Goal: Information Seeking & Learning: Find specific fact

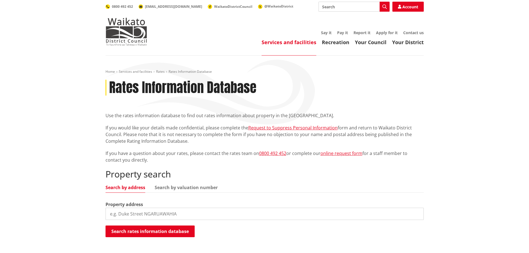
click at [125, 214] on input "search" at bounding box center [264, 214] width 318 height 12
click at [163, 231] on button "Search rates information database" at bounding box center [149, 231] width 89 height 12
click at [149, 212] on input "160 Grandview R" at bounding box center [264, 214] width 318 height 12
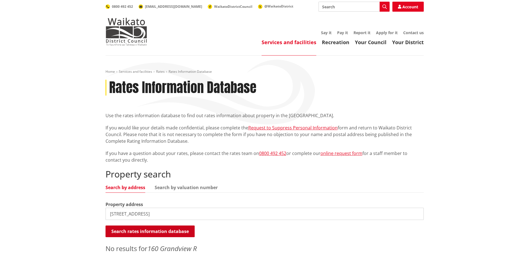
click at [163, 233] on button "Search rates information database" at bounding box center [149, 231] width 89 height 12
click at [120, 186] on link "Search by address" at bounding box center [125, 187] width 40 height 4
click at [284, 233] on div "Search rates information database Searching..." at bounding box center [264, 231] width 318 height 12
click at [119, 213] on input "160 Grandview Road, Nawton" at bounding box center [264, 214] width 318 height 12
drag, startPoint x: 168, startPoint y: 212, endPoint x: 215, endPoint y: 213, distance: 47.5
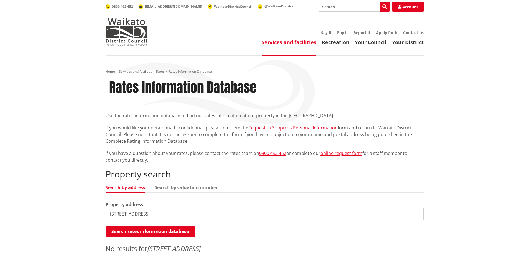
click at [215, 213] on input "160 - 184 Grandview Road, Nawton" at bounding box center [264, 214] width 318 height 12
click at [175, 189] on link "Search by valuation number" at bounding box center [186, 187] width 63 height 4
click at [175, 188] on link "Search by valuation number" at bounding box center [186, 187] width 63 height 4
drag, startPoint x: 195, startPoint y: 214, endPoint x: 46, endPoint y: 212, distance: 148.5
click at [46, 212] on div "Home Services and facilities Rates Rates Information Database Rates Information…" at bounding box center [264, 166] width 529 height 223
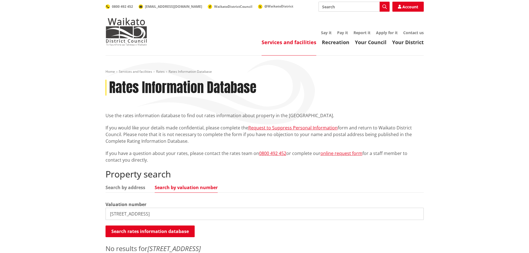
paste input "418339100"
type input "418339100"
click at [139, 233] on button "Search rates information database" at bounding box center [149, 231] width 89 height 12
click at [200, 187] on link "Search by valuation number" at bounding box center [186, 187] width 63 height 4
drag, startPoint x: 169, startPoint y: 213, endPoint x: 92, endPoint y: 213, distance: 76.9
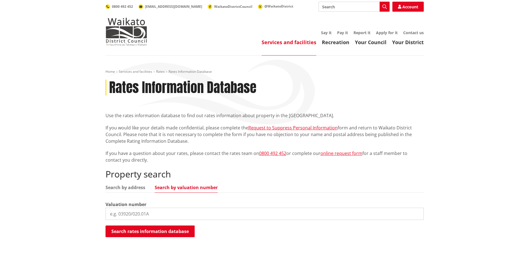
click at [92, 213] on div "Home Services and facilities Rates Rates Information Database Rates Information…" at bounding box center [264, 160] width 529 height 210
drag, startPoint x: 155, startPoint y: 216, endPoint x: 85, endPoint y: 213, distance: 69.4
click at [85, 213] on div "Home Services and facilities Rates Rates Information Database Rates Information…" at bounding box center [264, 160] width 529 height 210
drag, startPoint x: 163, startPoint y: 215, endPoint x: 84, endPoint y: 214, distance: 78.8
click at [84, 214] on div "Home Services and facilities Rates Rates Information Database Rates Information…" at bounding box center [264, 160] width 529 height 210
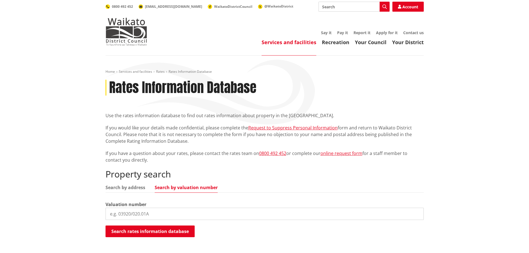
paste input "418339100"
type input "418339100"
click at [140, 234] on button "Search rates information database" at bounding box center [149, 231] width 89 height 12
